Goal: Obtain resource: Download file/media

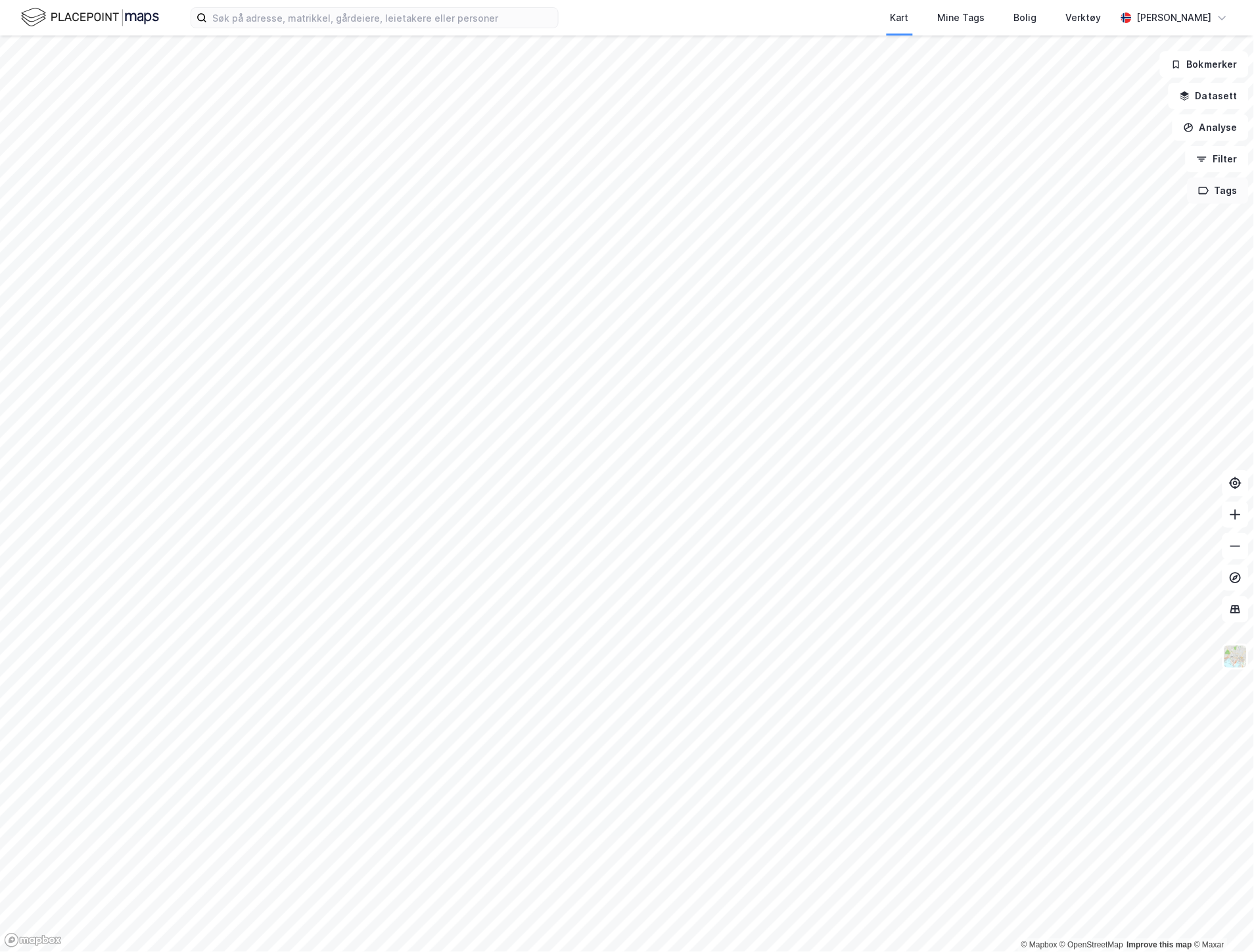
click at [1212, 187] on button "Tags" at bounding box center [1218, 190] width 61 height 26
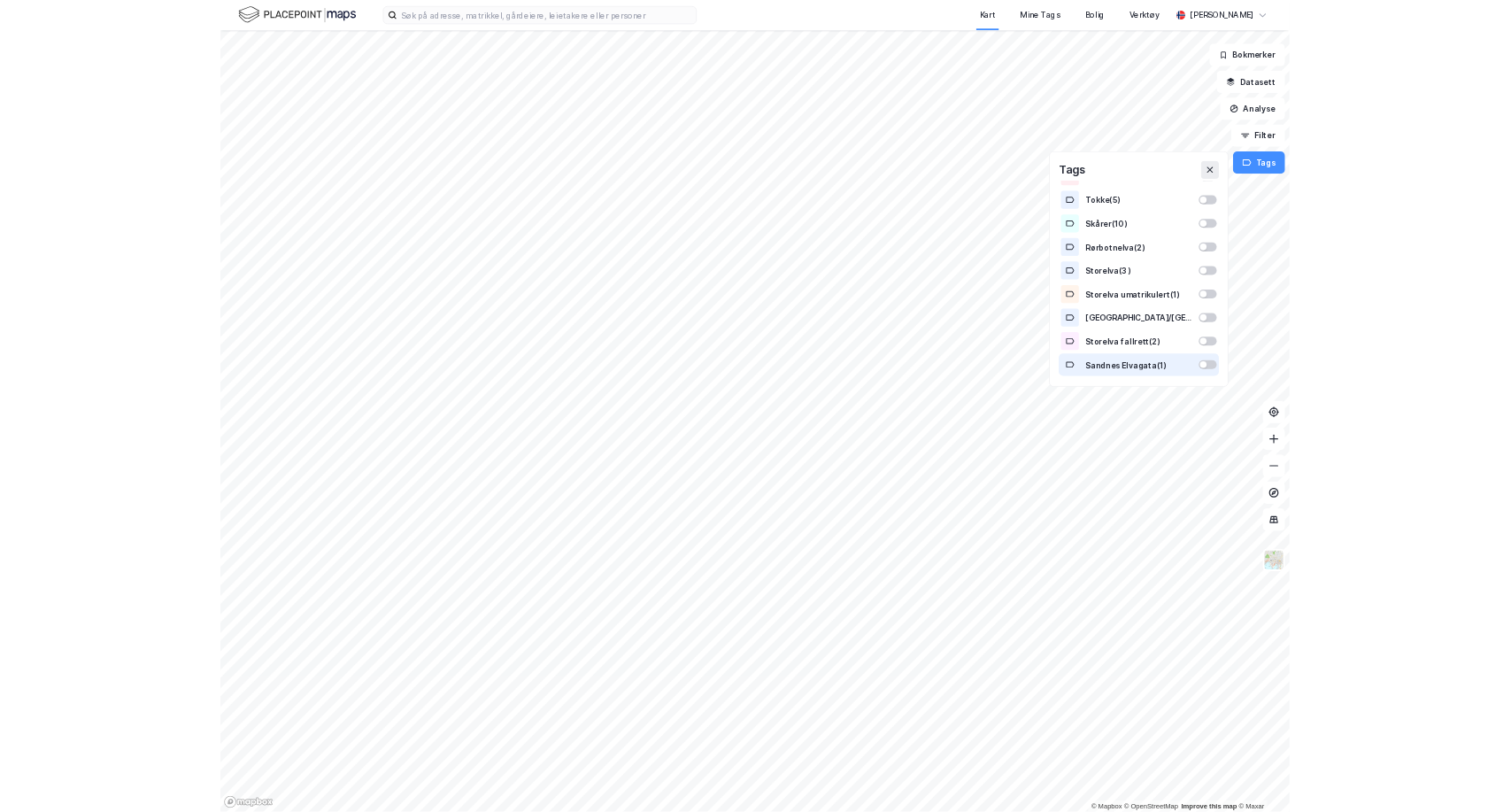
scroll to position [543, 0]
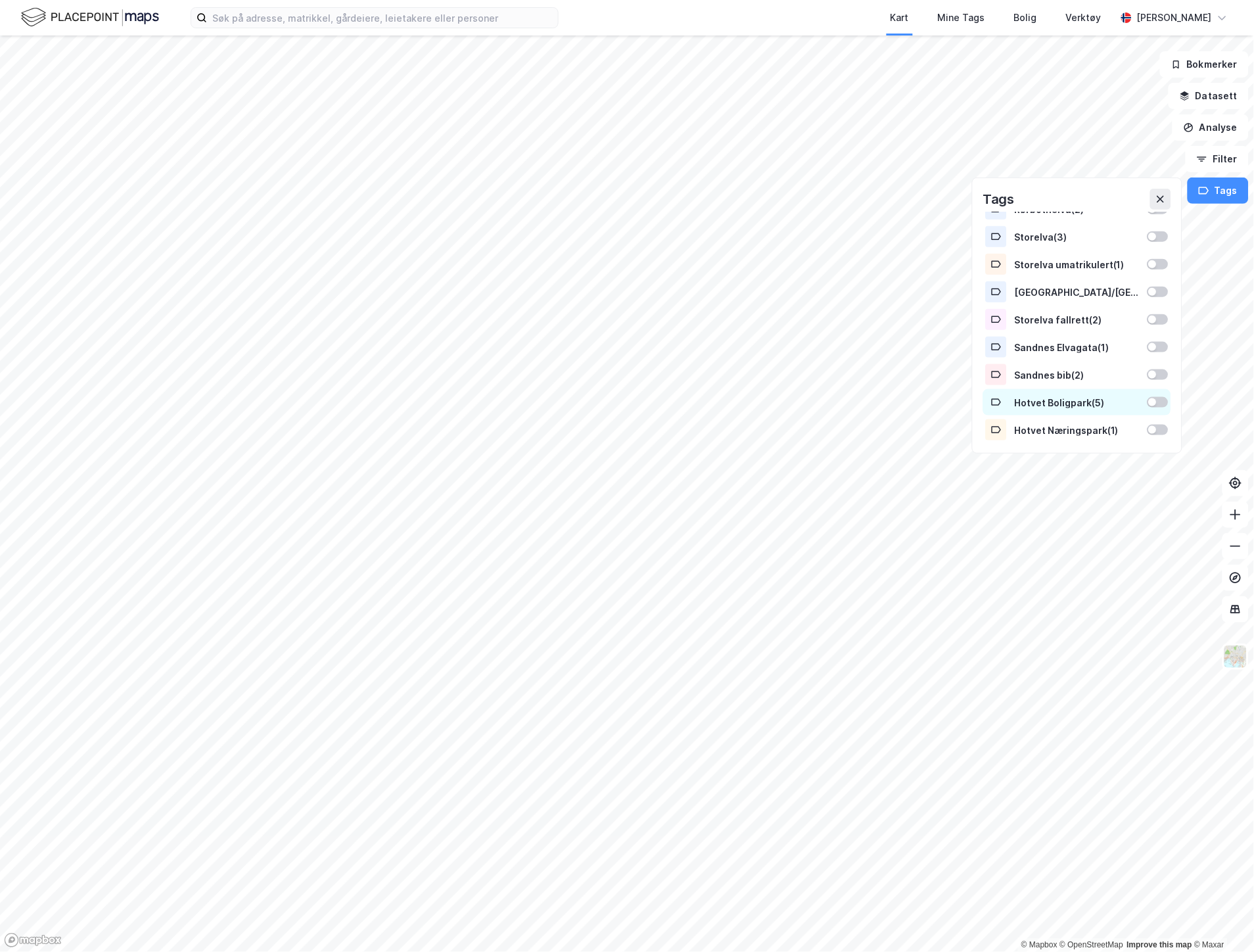
click at [1148, 397] on div at bounding box center [1159, 402] width 21 height 11
click at [1148, 433] on div at bounding box center [1159, 430] width 21 height 11
click at [1031, 403] on div "Hotvet Boligpark ( 5 )" at bounding box center [1077, 403] width 125 height 11
click at [1089, 402] on div "Hotvet Boligpark ( 5 )" at bounding box center [1077, 403] width 125 height 11
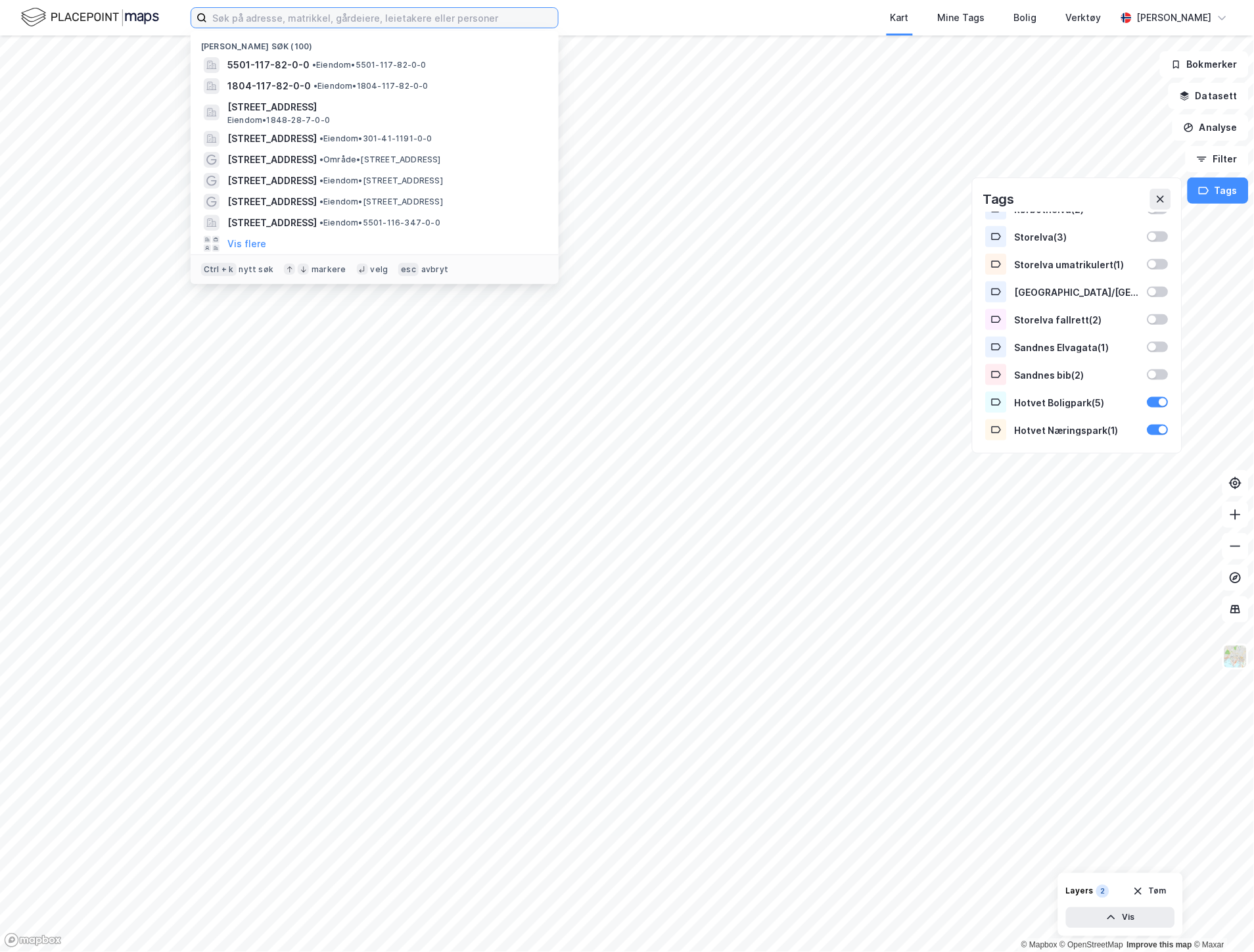
click at [274, 22] on input at bounding box center [382, 18] width 351 height 20
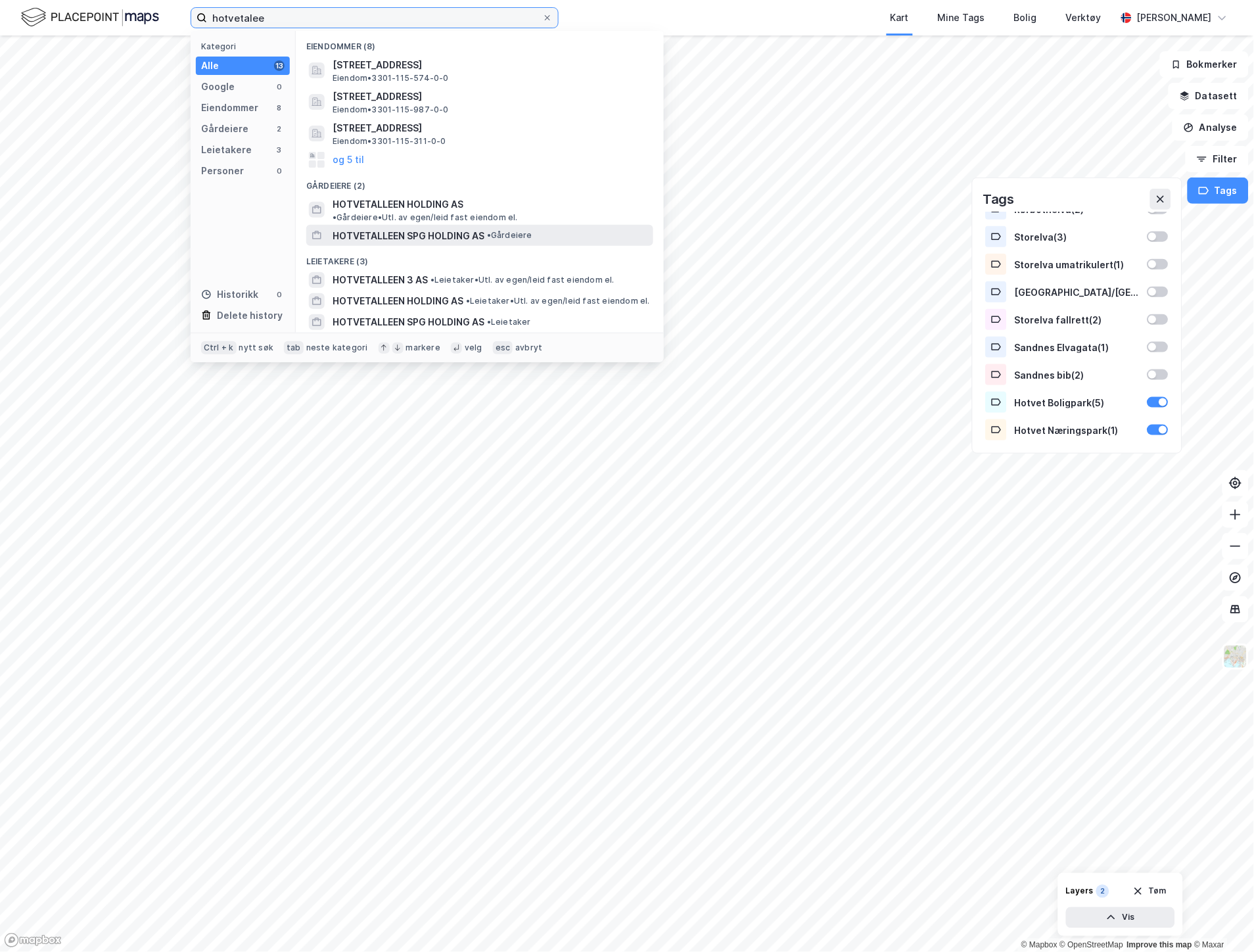
type input "hotvetalee"
click at [356, 228] on span "HOTVETALLEEN SPG HOLDING AS" at bounding box center [409, 236] width 152 height 16
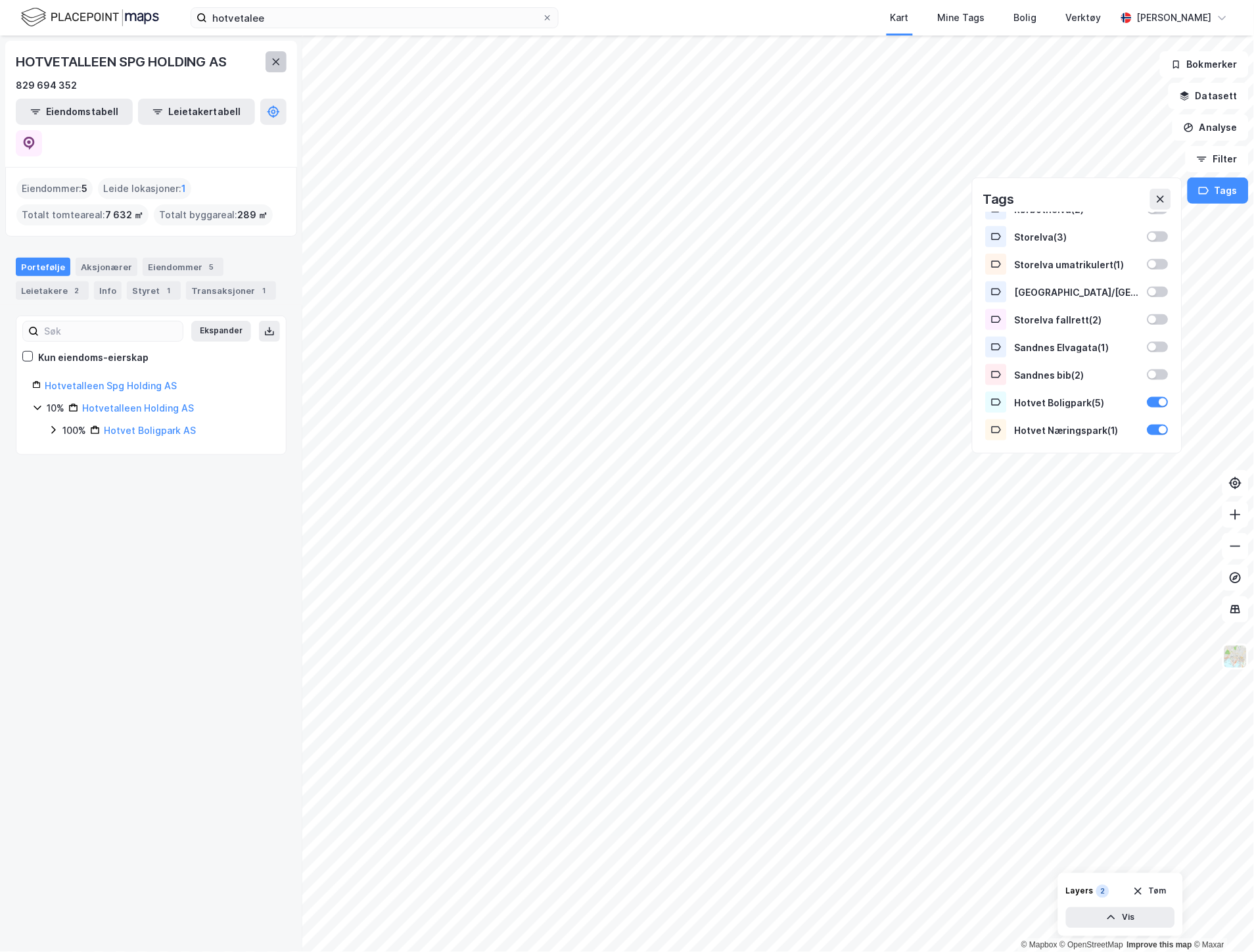
click at [267, 57] on button at bounding box center [276, 62] width 21 height 21
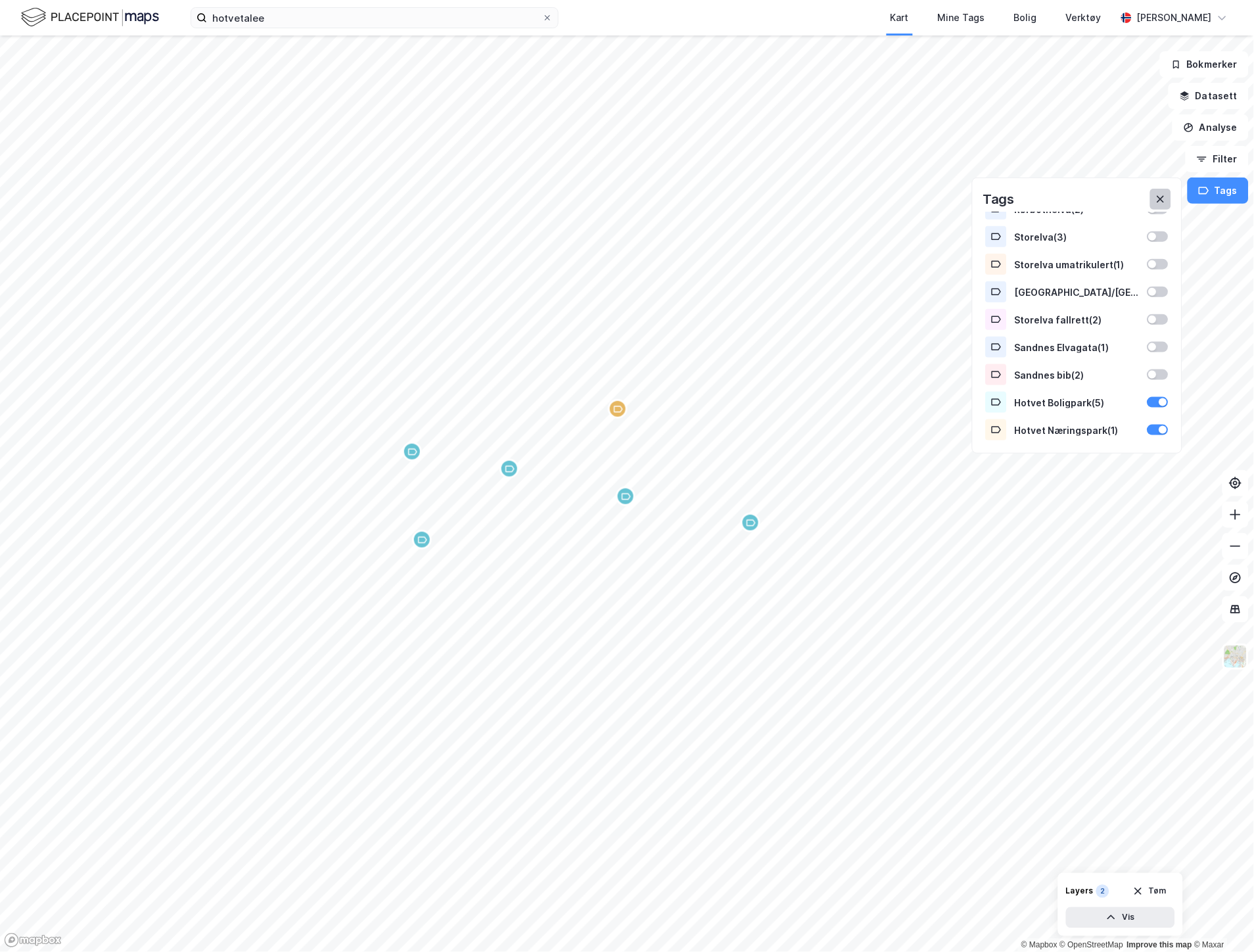
click at [1159, 197] on icon at bounding box center [1161, 199] width 11 height 11
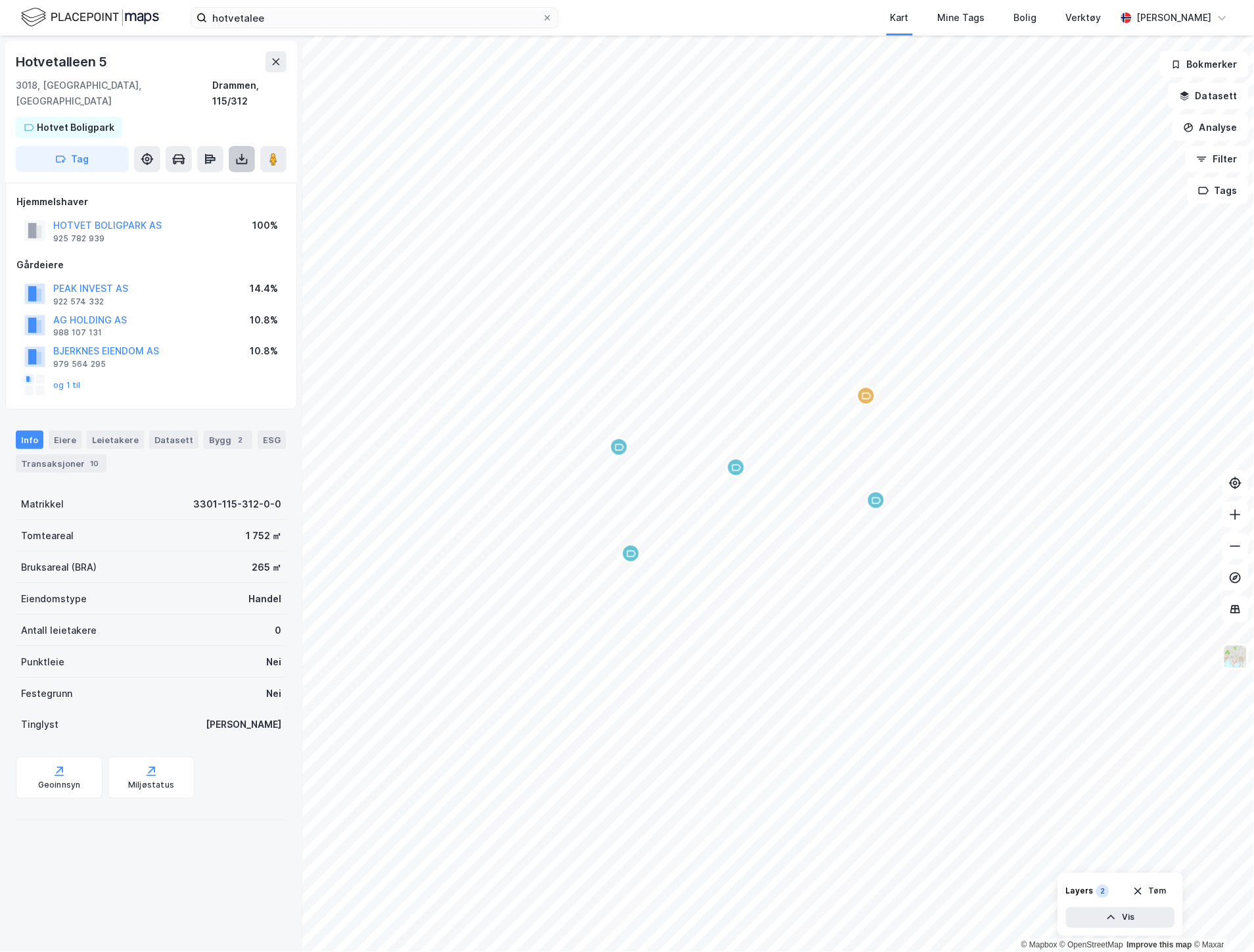
click at [250, 146] on button at bounding box center [242, 158] width 26 height 26
click at [173, 180] on div "Last ned grunnbok" at bounding box center [177, 185] width 76 height 11
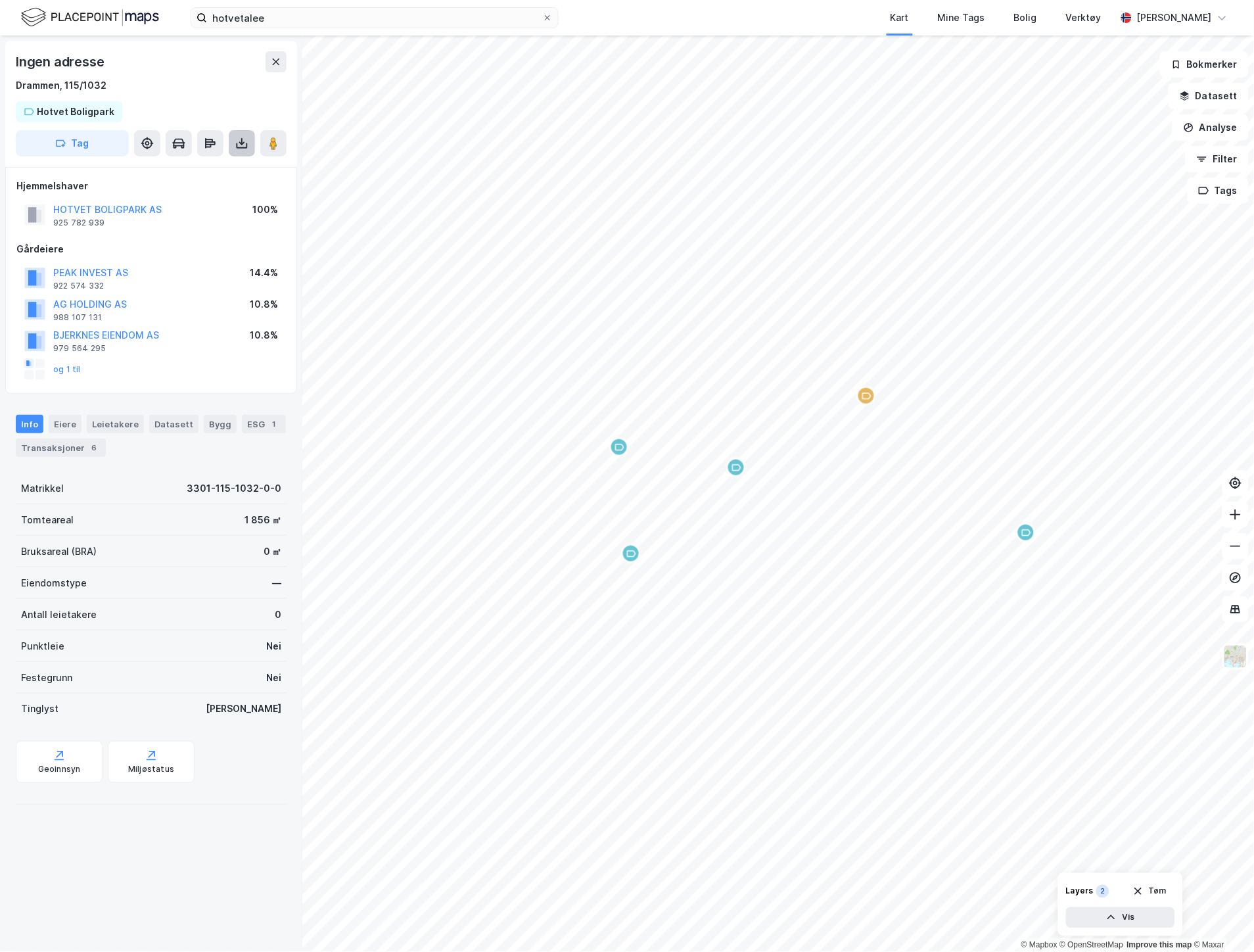
click at [245, 147] on icon at bounding box center [242, 146] width 11 height 5
click at [206, 166] on div "Last ned grunnbok" at bounding box center [177, 169] width 76 height 11
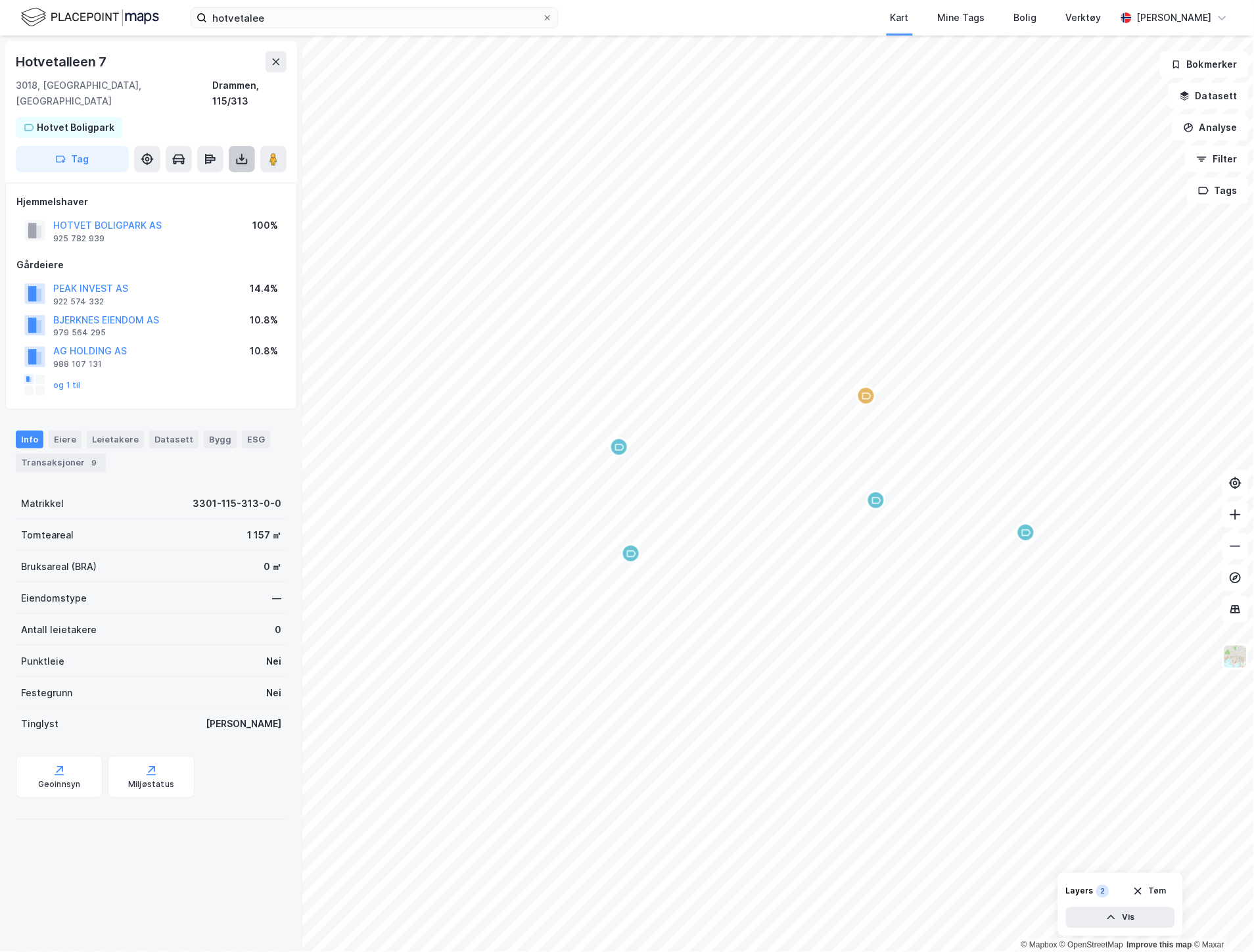
click at [233, 146] on button at bounding box center [242, 158] width 26 height 26
click at [208, 180] on div "Last ned grunnbok" at bounding box center [177, 185] width 76 height 11
click at [246, 153] on icon at bounding box center [242, 159] width 13 height 13
click at [214, 175] on div "Last ned grunnbok" at bounding box center [185, 185] width 140 height 21
click at [243, 153] on icon at bounding box center [242, 159] width 13 height 13
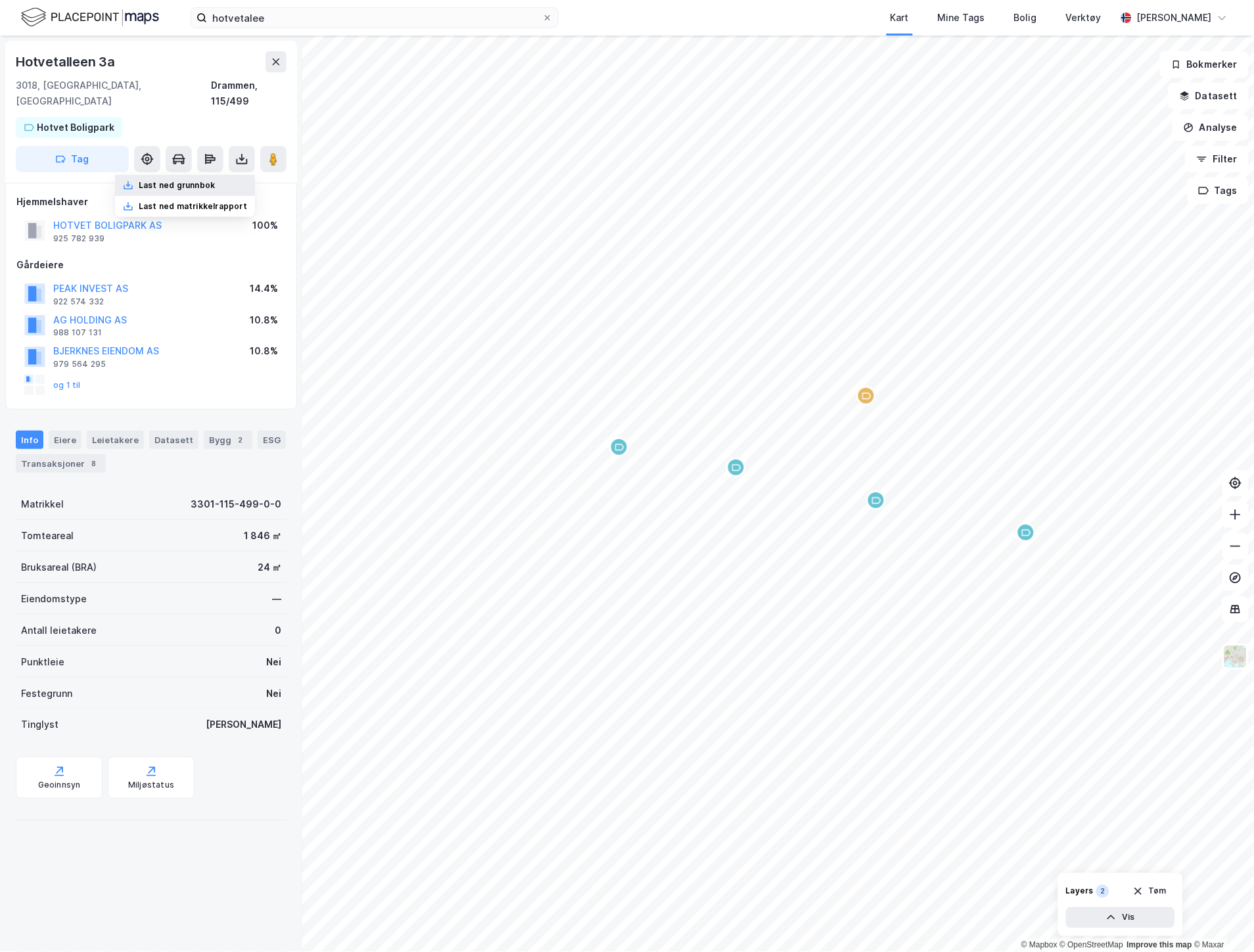
click at [219, 175] on div "Last ned grunnbok" at bounding box center [185, 185] width 140 height 21
